Goal: Answer question/provide support

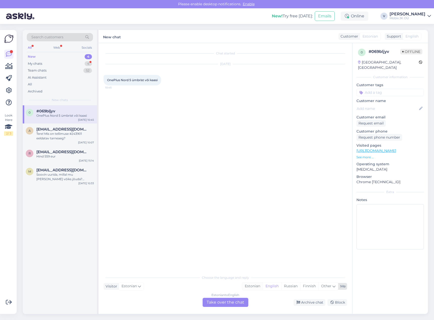
click at [250, 286] on div "Estonian" at bounding box center [252, 287] width 20 height 8
click at [229, 303] on div "Estonian to Estonian Take over the chat" at bounding box center [225, 302] width 46 height 9
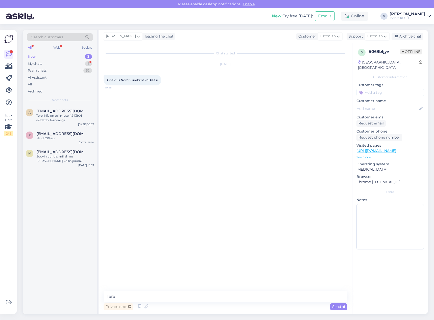
type textarea "Tere!"
click at [273, 296] on textarea at bounding box center [224, 297] width 243 height 11
paste textarea "[URL][DOMAIN_NAME]"
type textarea "Oneplus Nord 5 ümbriste valik: [URL][DOMAIN_NAME]"
click at [380, 90] on input at bounding box center [389, 93] width 67 height 8
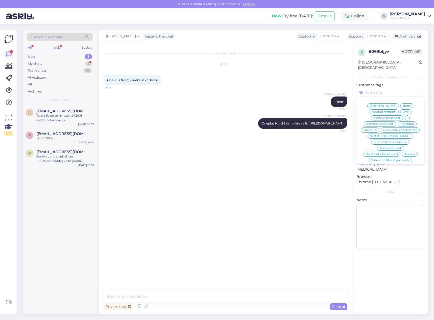
drag, startPoint x: 389, startPoint y: 124, endPoint x: 392, endPoint y: 117, distance: 7.7
click at [376, 129] on span "vastatud" at bounding box center [369, 130] width 13 height 3
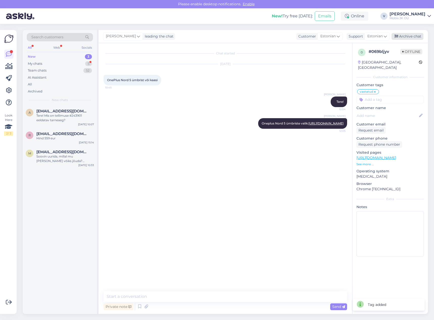
drag, startPoint x: 410, startPoint y: 37, endPoint x: 380, endPoint y: 38, distance: 30.0
click at [410, 37] on div "Archive chat" at bounding box center [407, 36] width 32 height 7
click at [85, 61] on div "My chats 4" at bounding box center [60, 63] width 66 height 7
